Goal: Check status

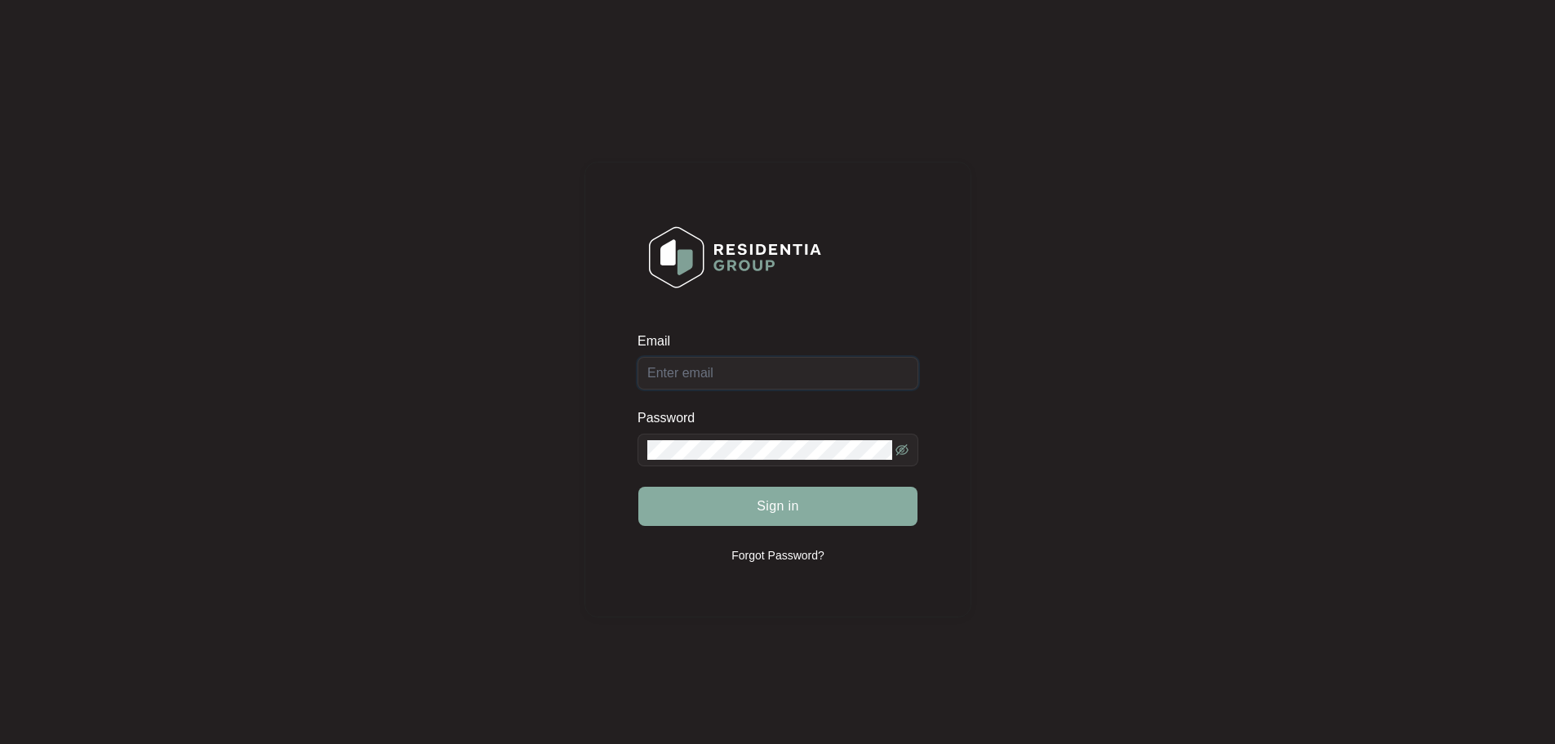
type input "[EMAIL_ADDRESS][DOMAIN_NAME]"
click at [787, 504] on span "Sign in" at bounding box center [778, 506] width 42 height 20
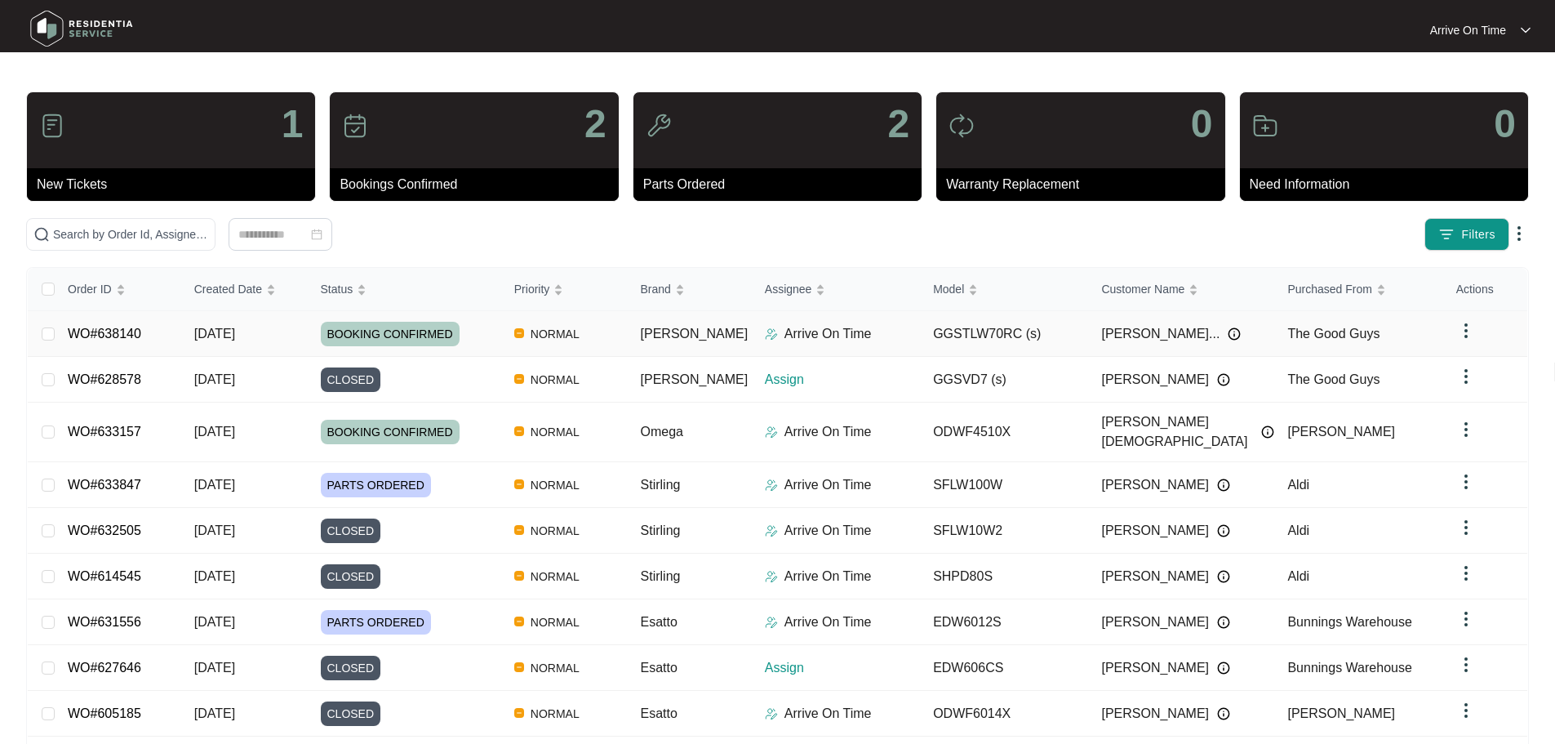
click at [1151, 331] on span "[PERSON_NAME]..." at bounding box center [1160, 334] width 118 height 20
click at [1228, 331] on img at bounding box center [1234, 333] width 13 height 13
click at [1240, 238] on div "Filters" at bounding box center [1219, 234] width 619 height 33
click at [1217, 377] on img at bounding box center [1223, 379] width 13 height 13
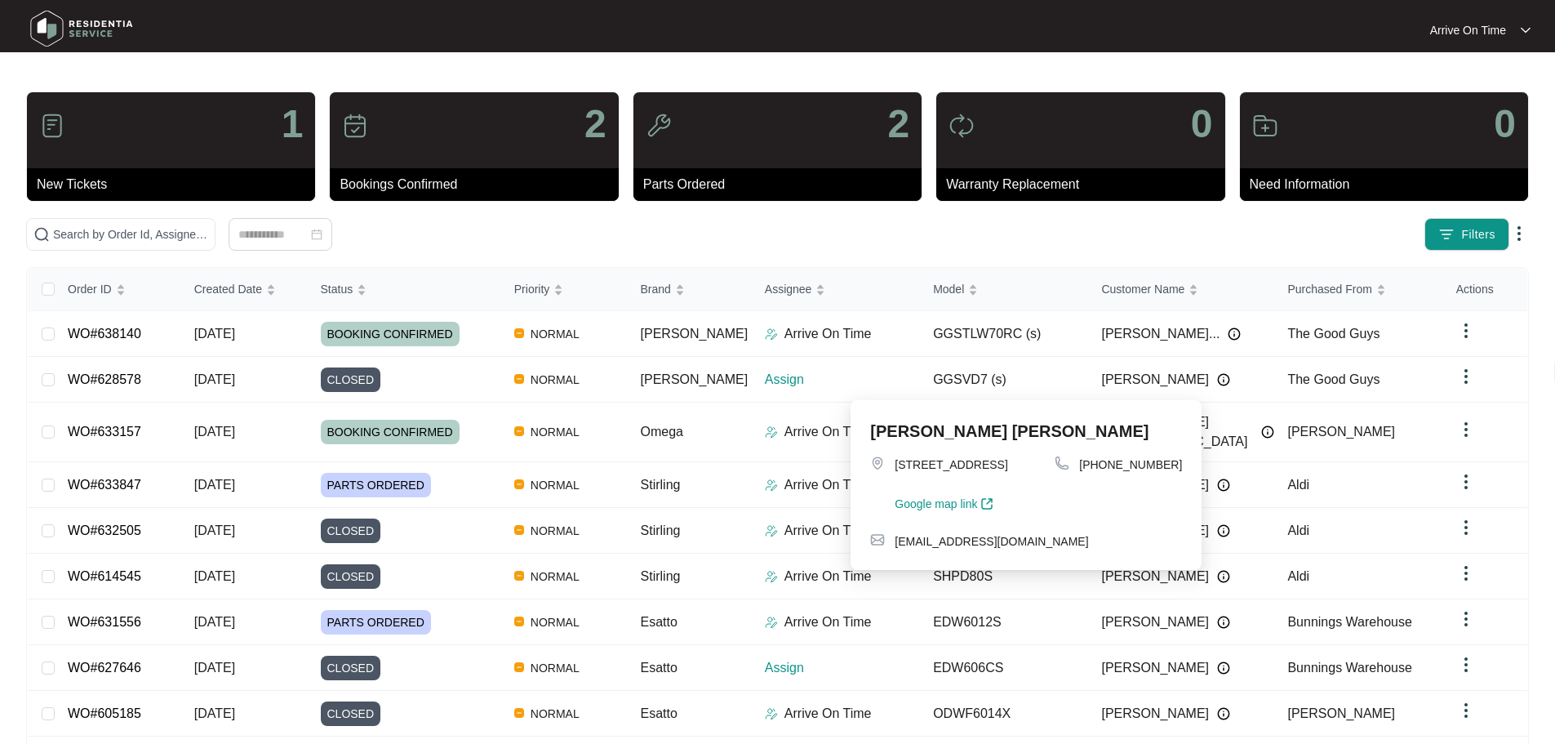
click at [1240, 238] on div "Filters" at bounding box center [1219, 234] width 619 height 33
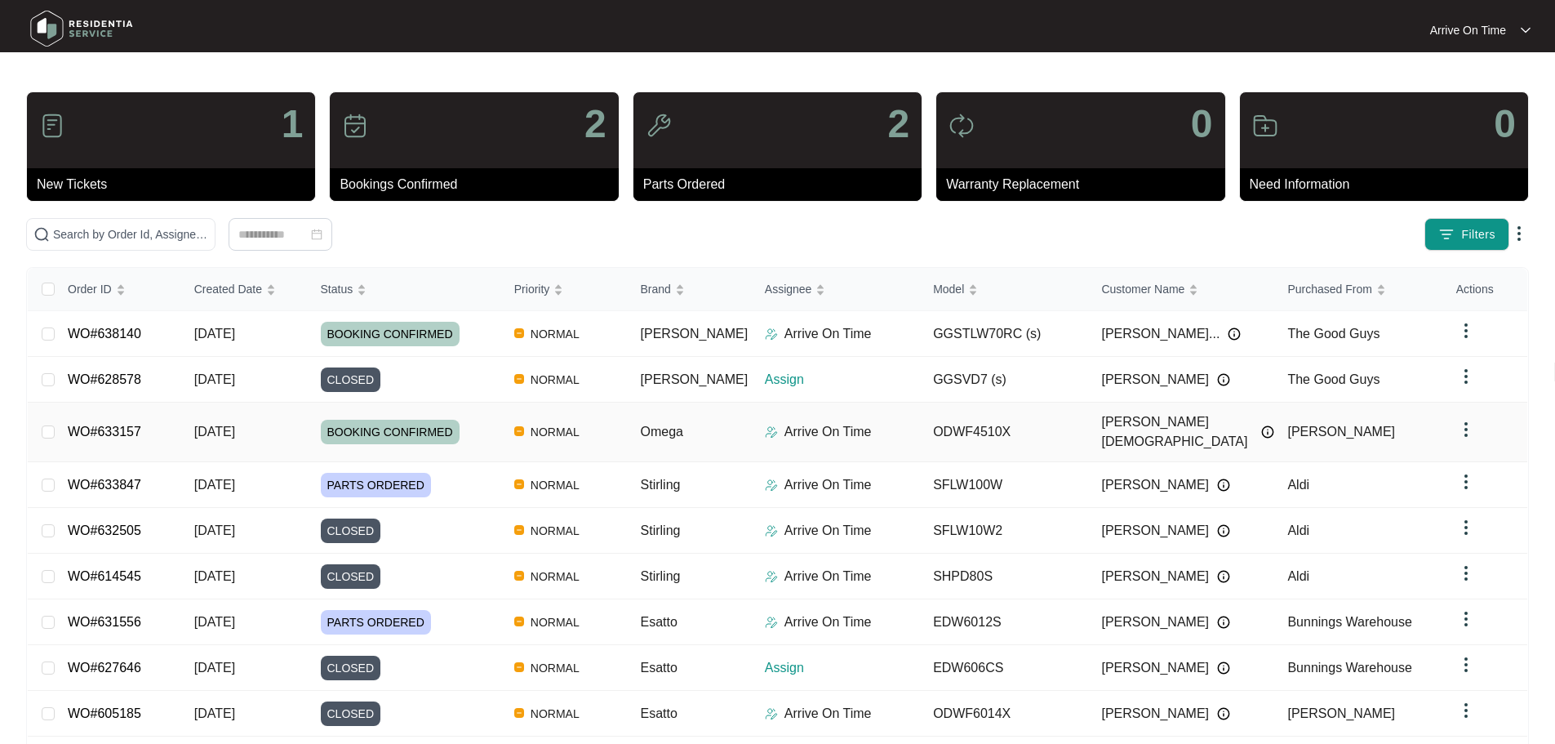
click at [1261, 425] on img at bounding box center [1267, 431] width 13 height 13
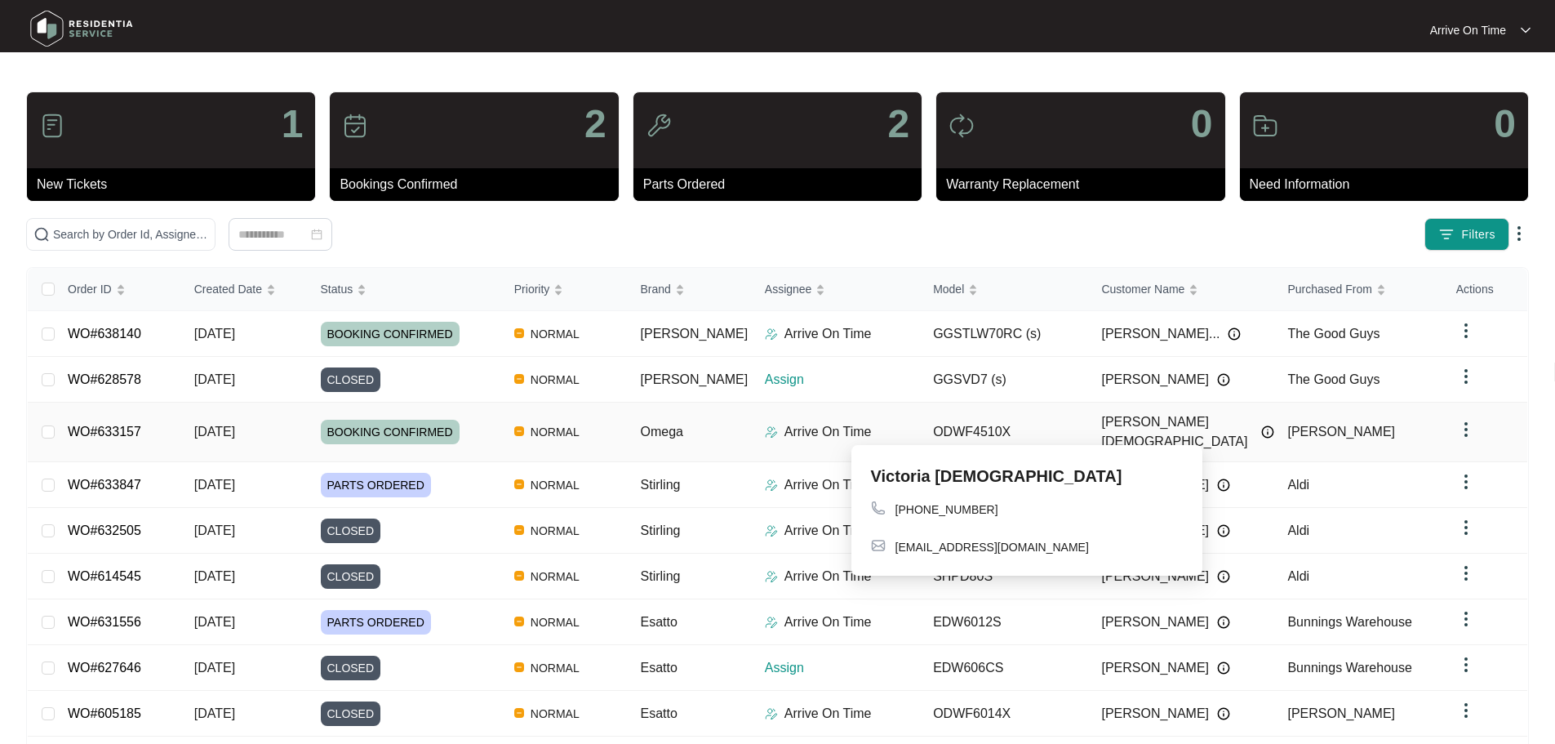
click at [1261, 425] on img at bounding box center [1267, 431] width 13 height 13
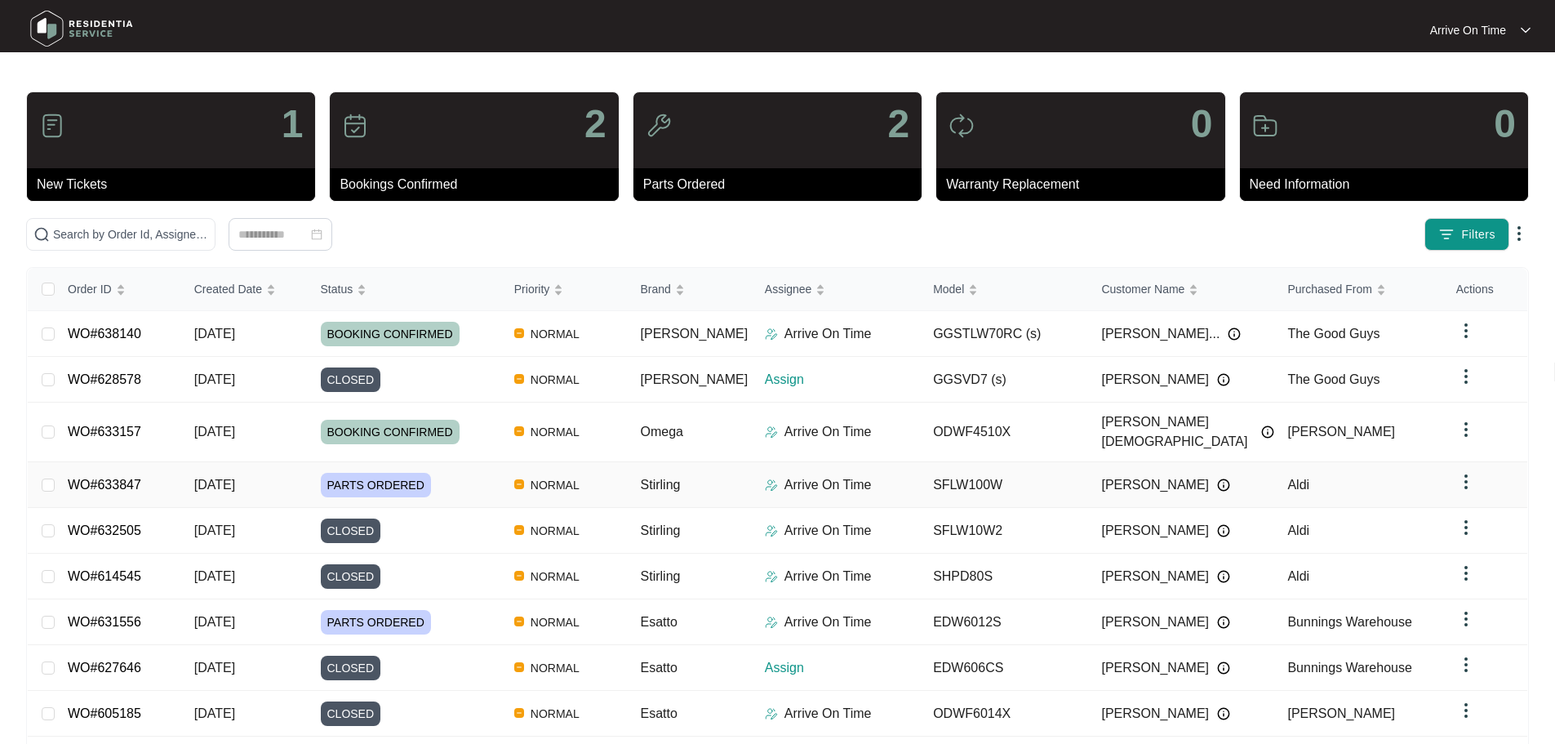
click at [1217, 478] on img at bounding box center [1223, 484] width 13 height 13
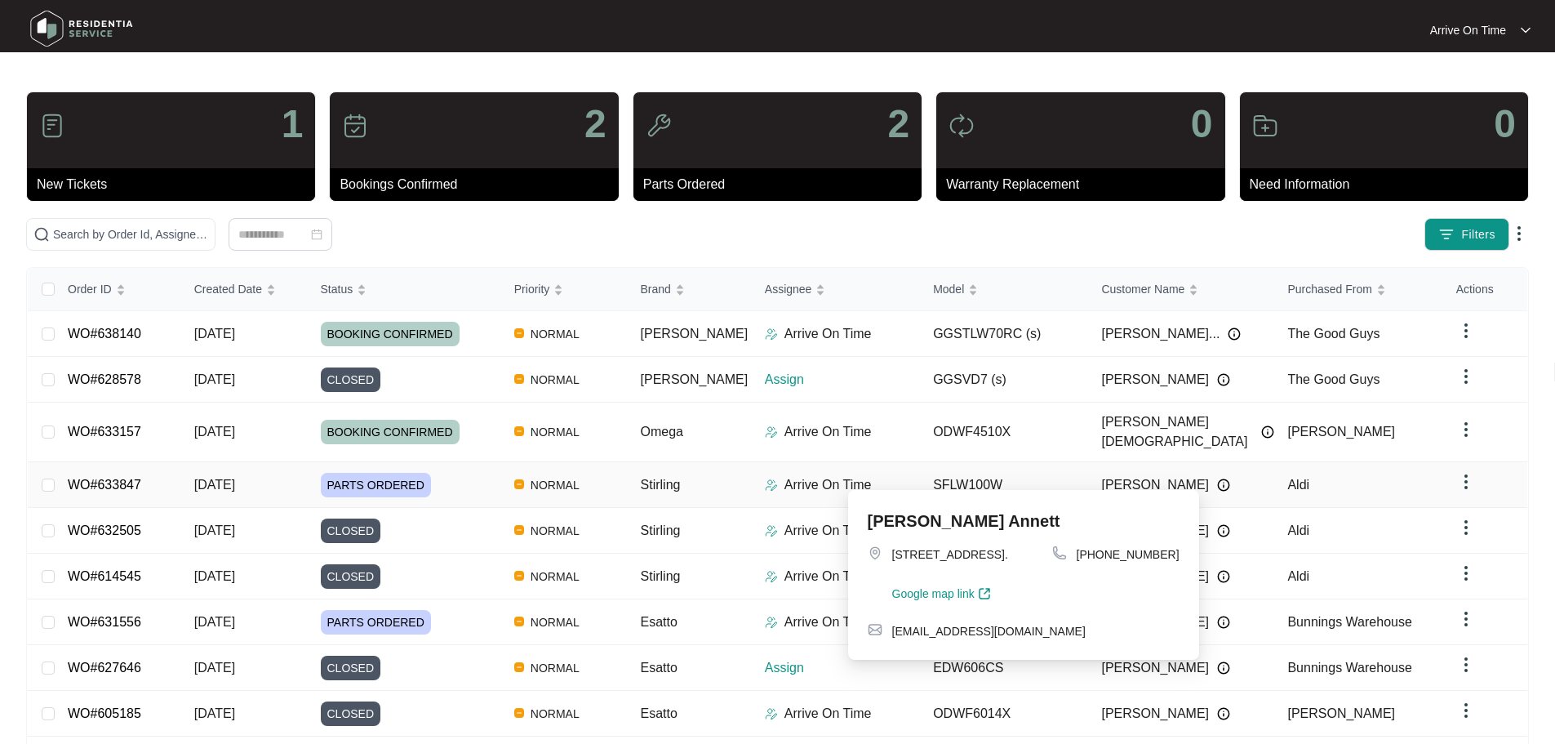
click at [1217, 478] on img at bounding box center [1223, 484] width 13 height 13
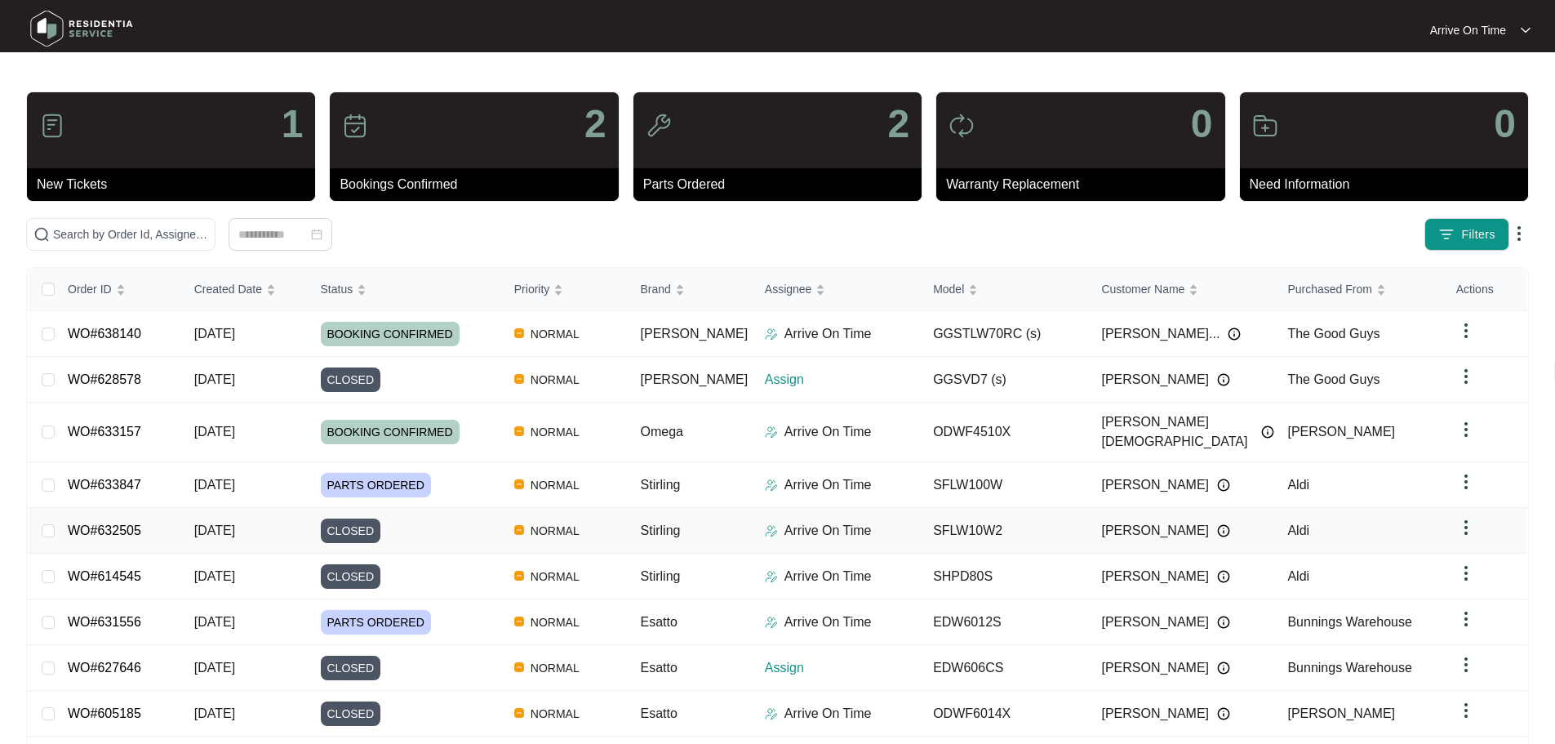
click at [1217, 524] on img at bounding box center [1223, 530] width 13 height 13
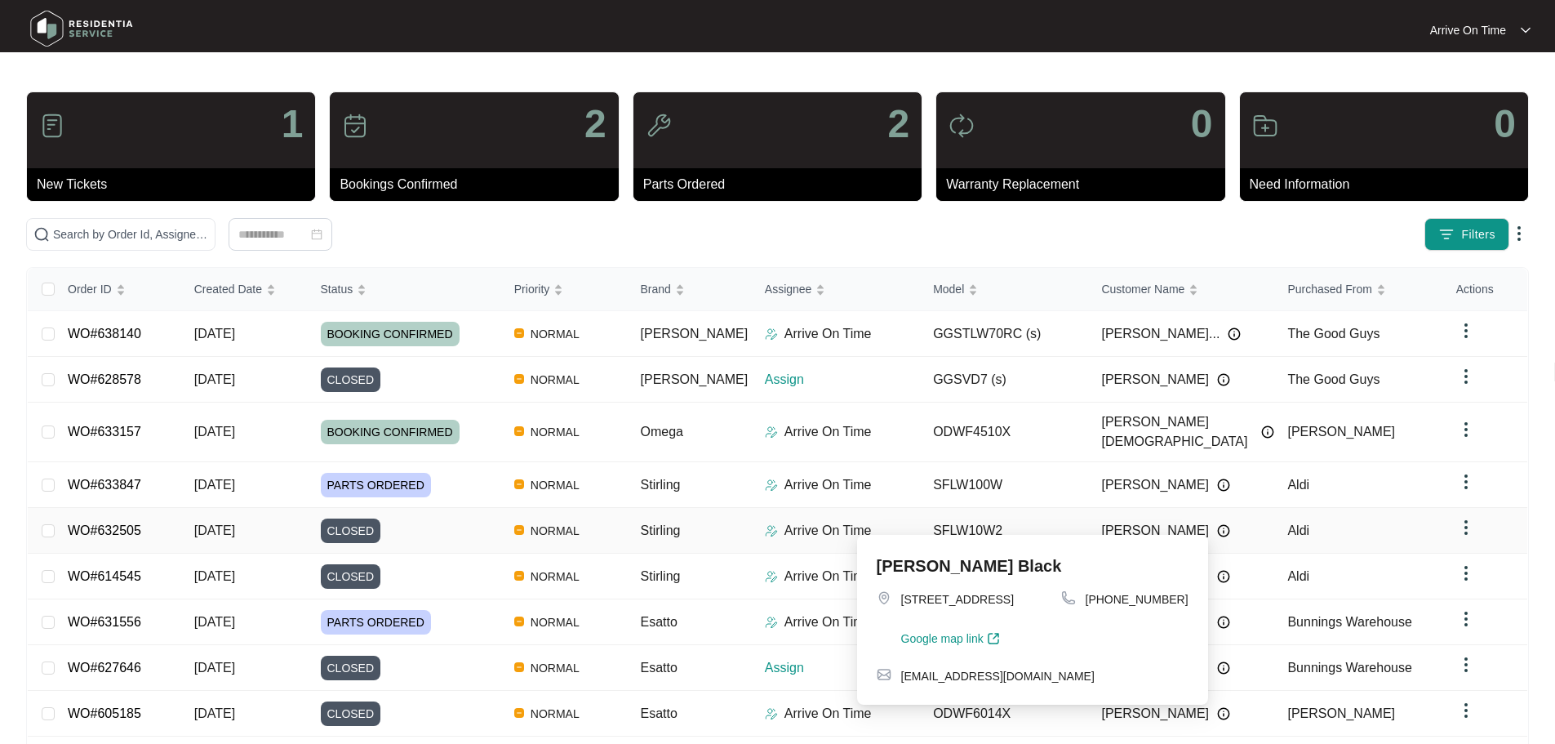
click at [1217, 524] on img at bounding box center [1223, 530] width 13 height 13
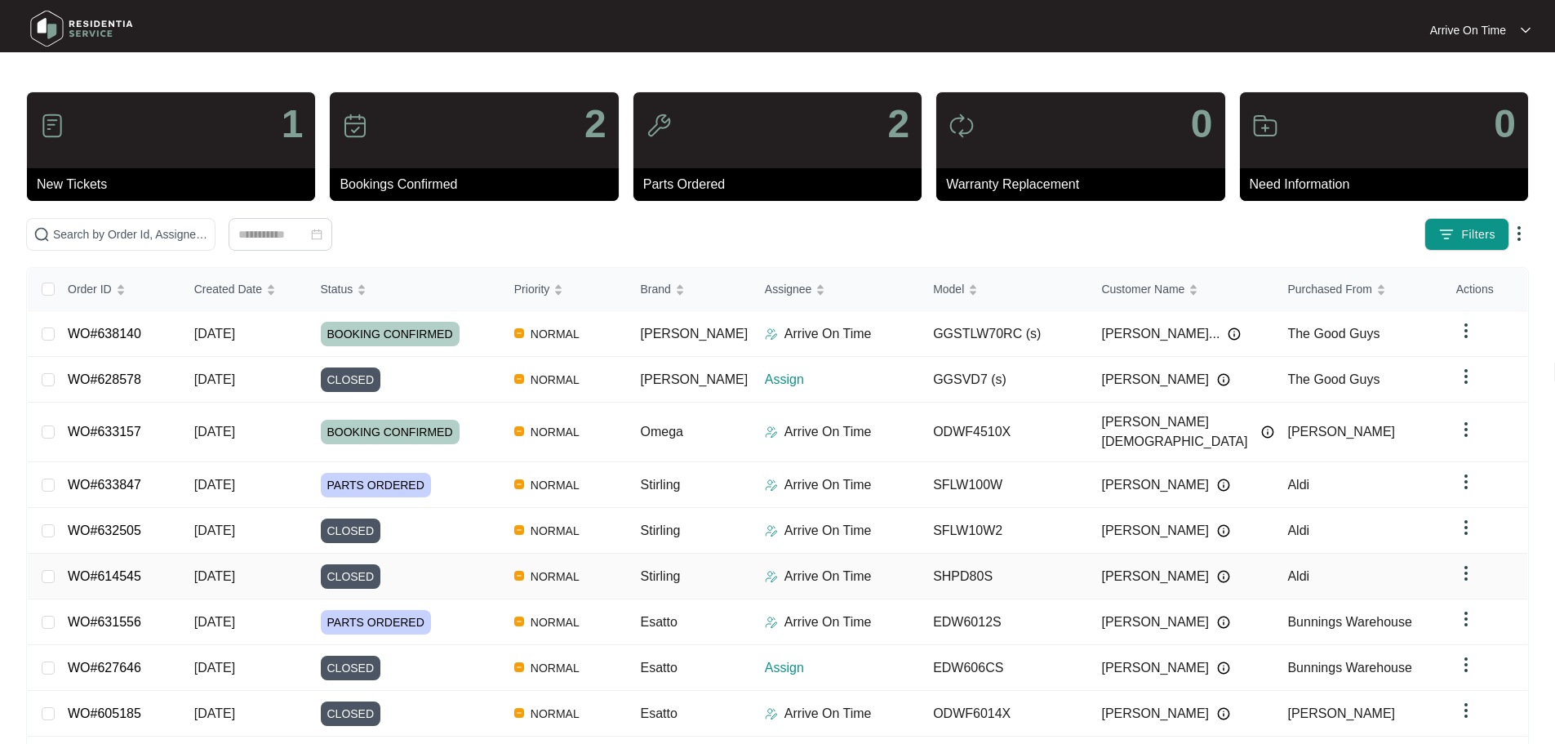
click at [1217, 570] on img at bounding box center [1223, 576] width 13 height 13
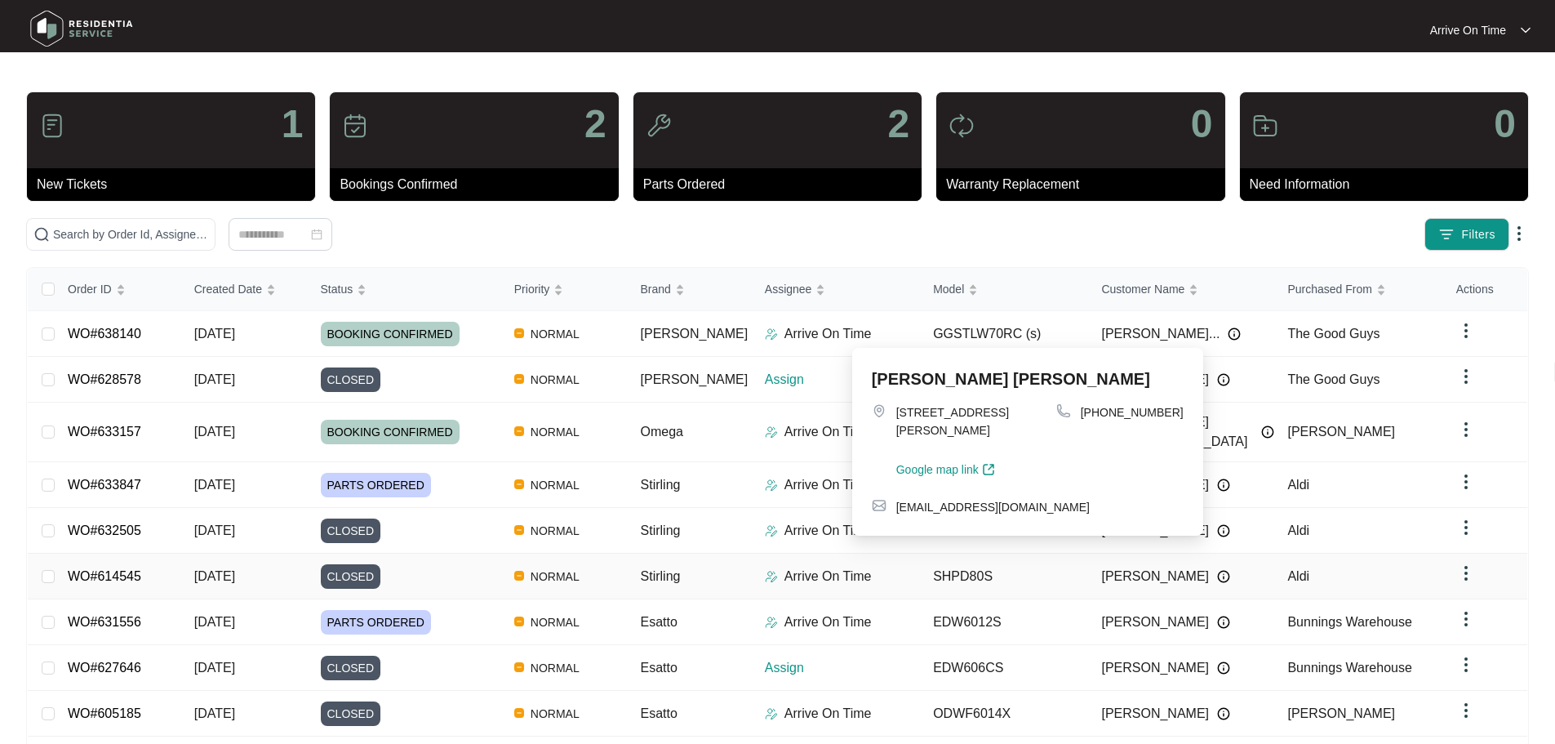
click at [1217, 570] on img at bounding box center [1223, 576] width 13 height 13
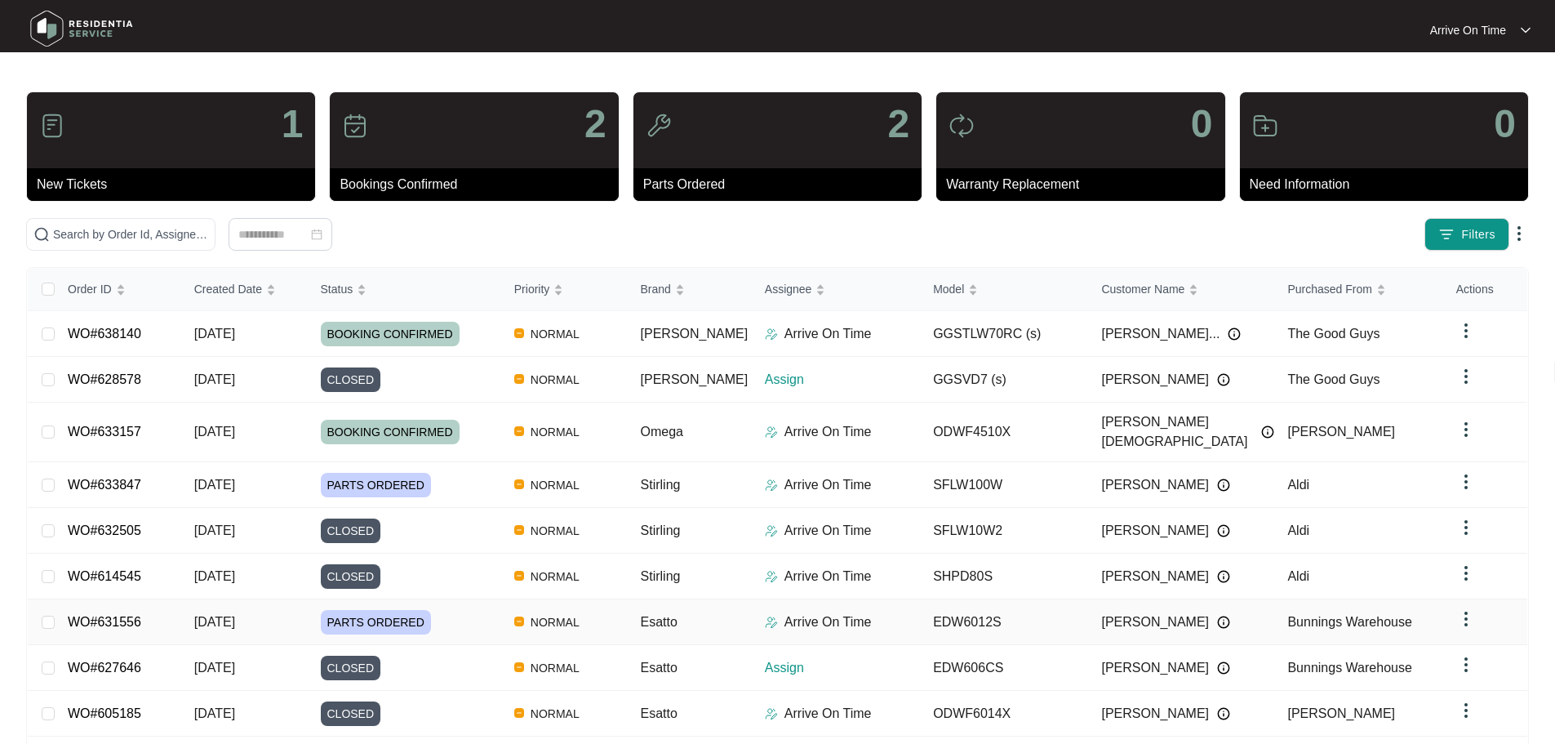
click at [1217, 616] on img at bounding box center [1223, 622] width 13 height 13
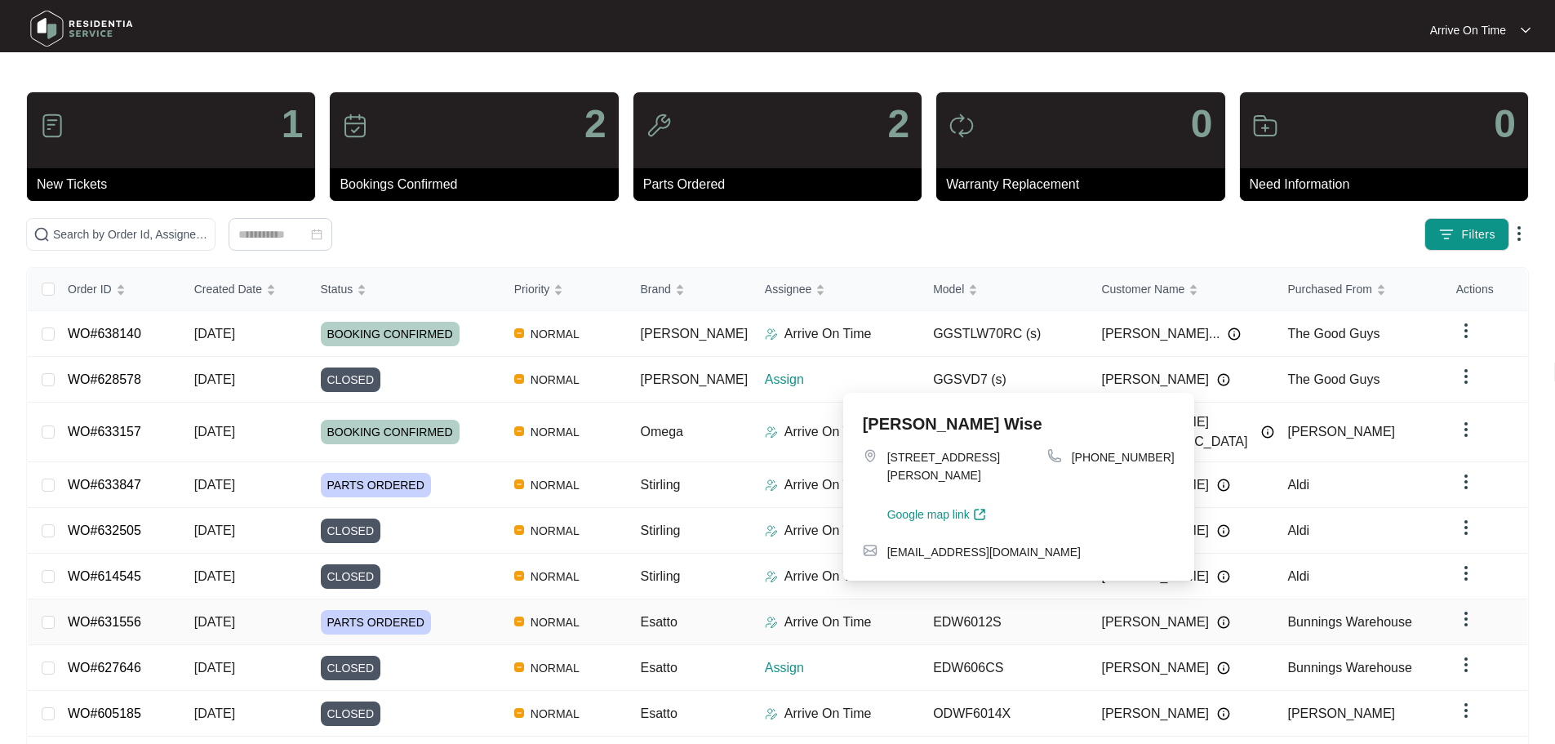
click at [380, 610] on span "PARTS ORDERED" at bounding box center [376, 622] width 110 height 24
